Goal: Find specific page/section: Find specific page/section

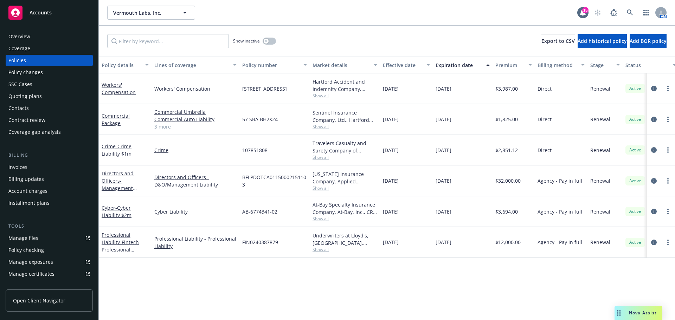
click at [34, 11] on span "Accounts" at bounding box center [41, 13] width 22 height 6
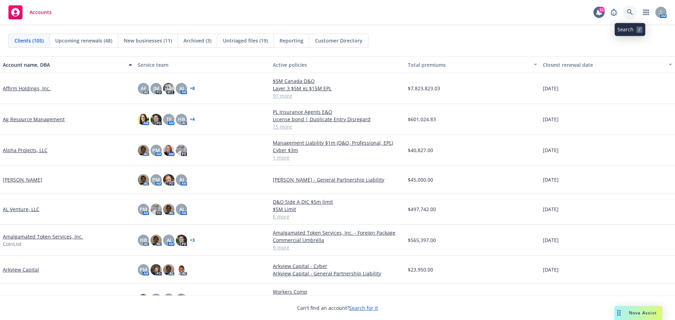
click at [631, 13] on icon at bounding box center [630, 12] width 6 height 6
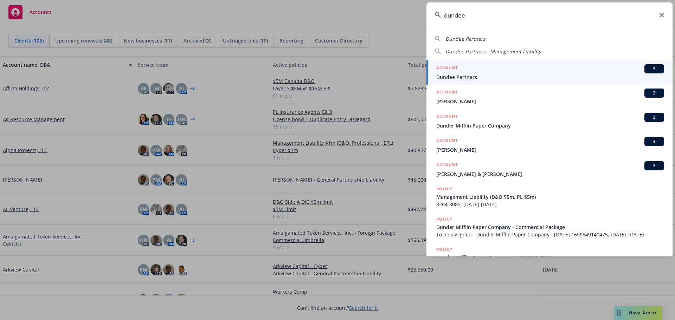
type input "dundee"
click at [472, 76] on span "Dundee Partners" at bounding box center [550, 76] width 228 height 7
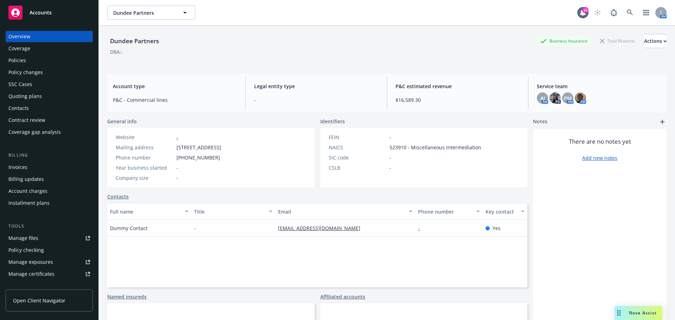
click at [20, 59] on div "Policies" at bounding box center [17, 60] width 18 height 11
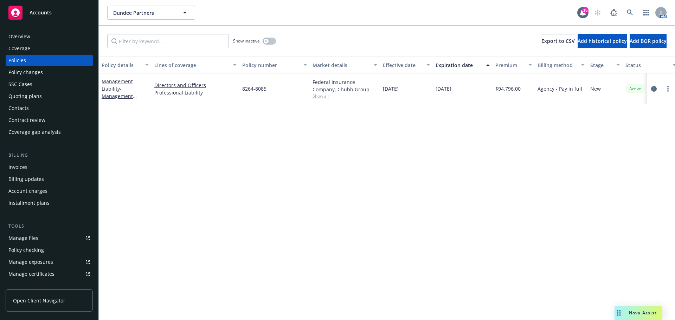
click at [40, 13] on span "Accounts" at bounding box center [41, 13] width 22 height 6
